Goal: Information Seeking & Learning: Learn about a topic

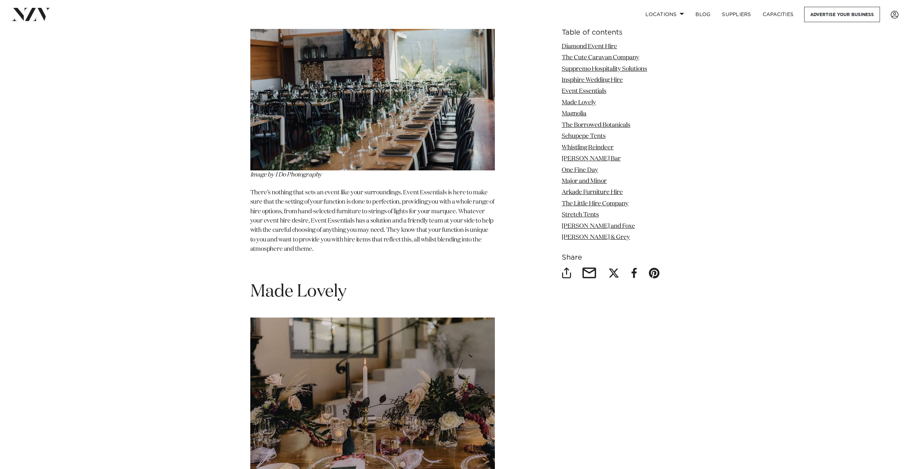
scroll to position [1716, 0]
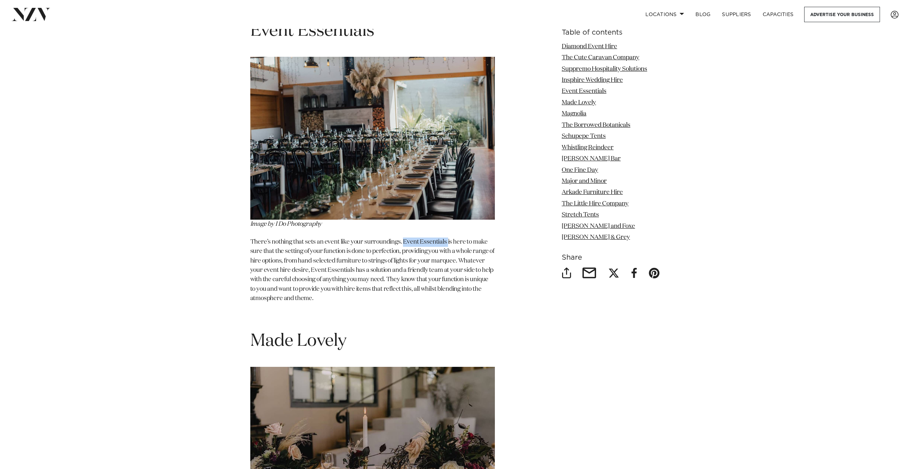
drag, startPoint x: 404, startPoint y: 256, endPoint x: 448, endPoint y: 256, distance: 43.3
click at [448, 256] on span "There’s nothing that sets an event like your surroundings. Event Essentials is …" at bounding box center [372, 270] width 245 height 63
copy span "Event Essentials"
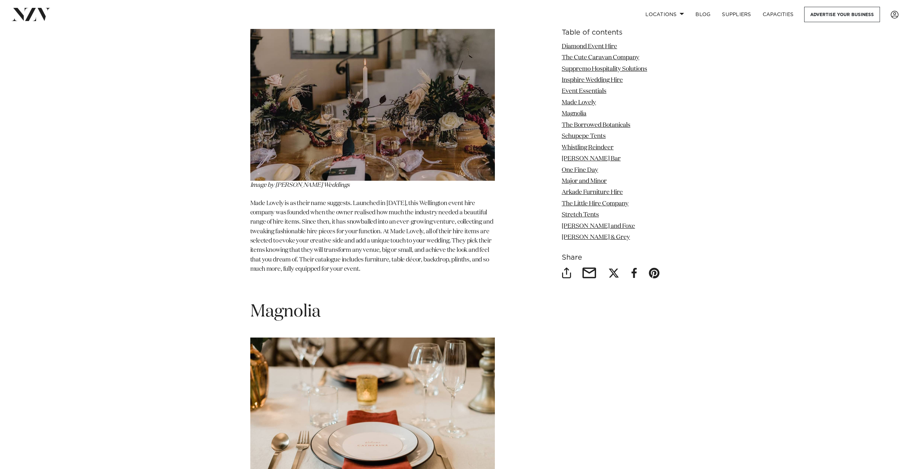
scroll to position [2109, 0]
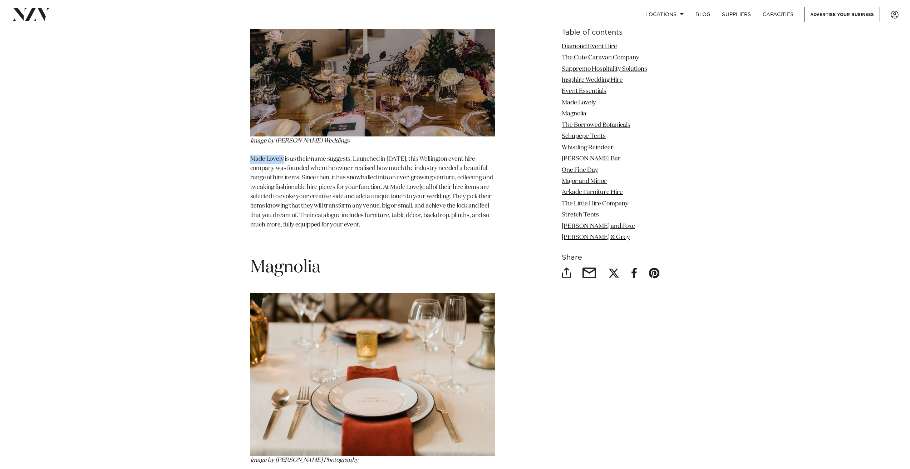
drag, startPoint x: 249, startPoint y: 174, endPoint x: 284, endPoint y: 172, distance: 35.1
copy span "Made Lovely"
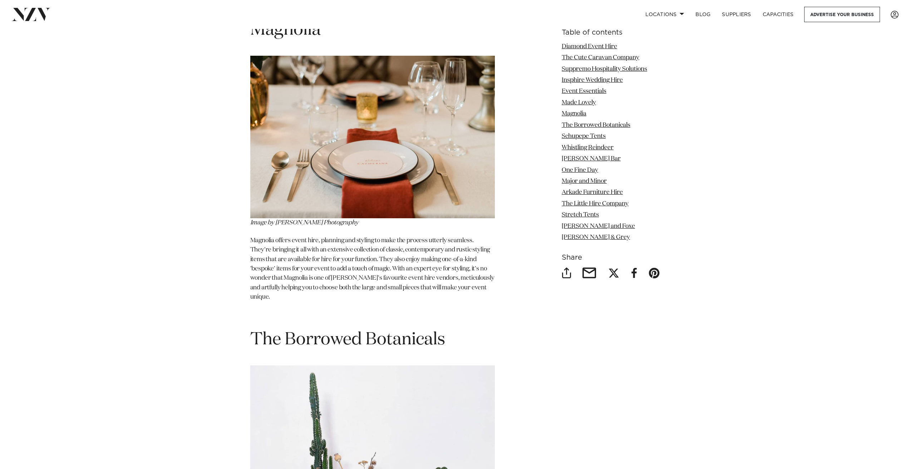
scroll to position [2360, 0]
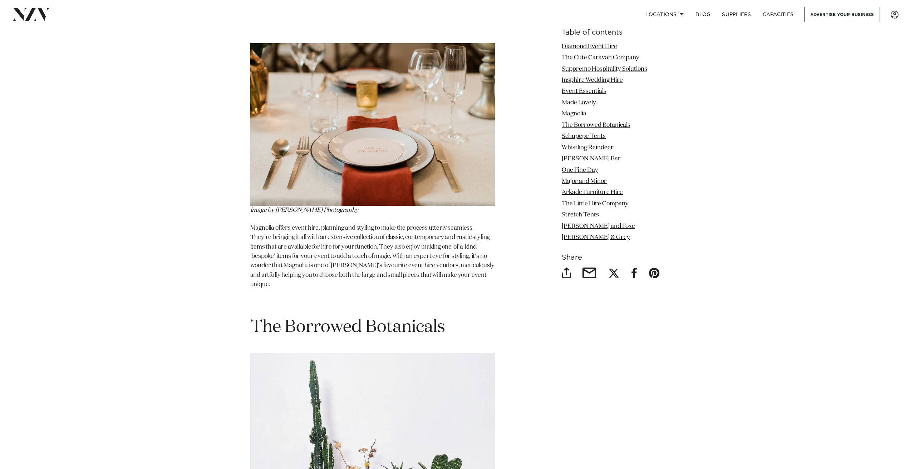
click at [259, 242] on span "Magnolia offers event hire, planning and styling to make the process utterly se…" at bounding box center [372, 256] width 244 height 63
click at [261, 241] on span "Magnolia offers event hire, planning and styling to make the process utterly se…" at bounding box center [372, 256] width 244 height 63
click at [262, 242] on span "Magnolia offers event hire, planning and styling to make the process utterly se…" at bounding box center [372, 256] width 244 height 63
copy span "Magnolia"
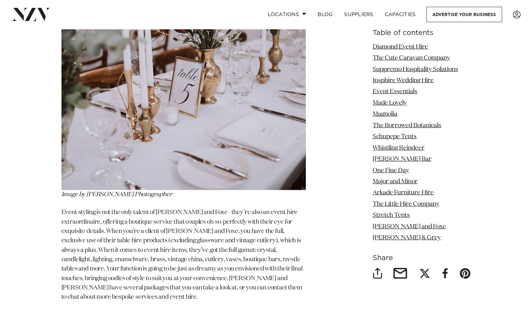
scroll to position [5792, 0]
